Goal: Navigation & Orientation: Go to known website

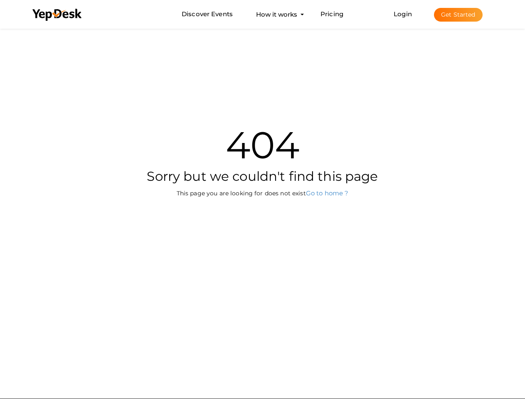
click at [262, 200] on div "404 Sorry but we couldn't find this page This page you are looking for does not…" at bounding box center [263, 152] width 487 height 251
click at [57, 15] on use at bounding box center [56, 15] width 49 height 12
click at [403, 14] on link "Login" at bounding box center [403, 14] width 18 height 8
click at [458, 15] on button "Get Started" at bounding box center [458, 15] width 49 height 14
